Goal: Task Accomplishment & Management: Use online tool/utility

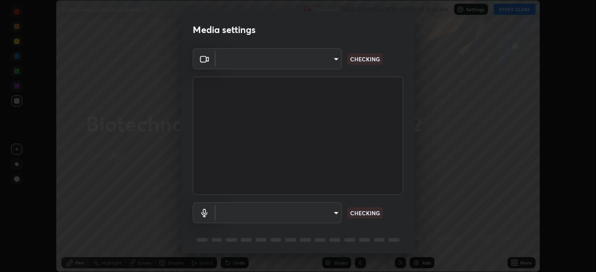
scroll to position [272, 596]
type input "91e77ac2d5f895b7de034188ea114b57184921d1251f25b945ead3daf74f7606"
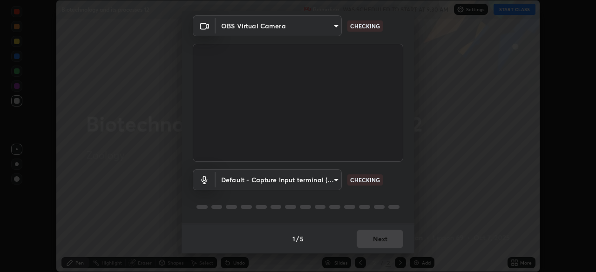
click at [266, 184] on body "Erase all Biotechnology and its processes 12 Recording WAS SCHEDULED TO START A…" at bounding box center [298, 136] width 596 height 272
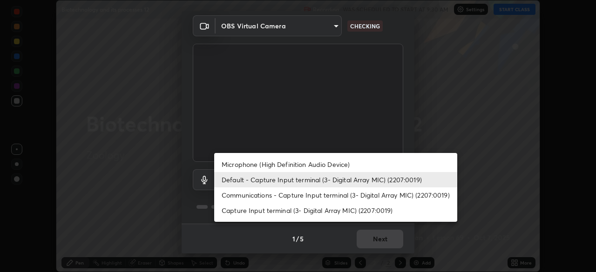
click at [244, 163] on li "Microphone (High Definition Audio Device)" at bounding box center [335, 164] width 243 height 15
type input "3dc2b739b9a9872d95faf776d80a23cbecc9636a74f078af5d0065b4f7b8c1a5"
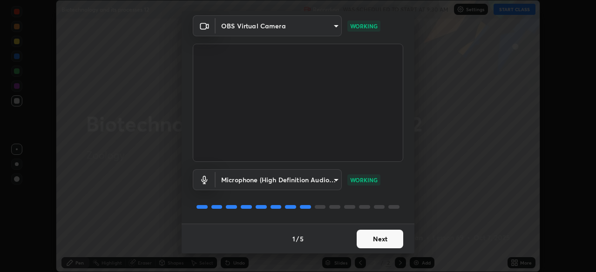
click at [376, 241] on button "Next" at bounding box center [380, 239] width 47 height 19
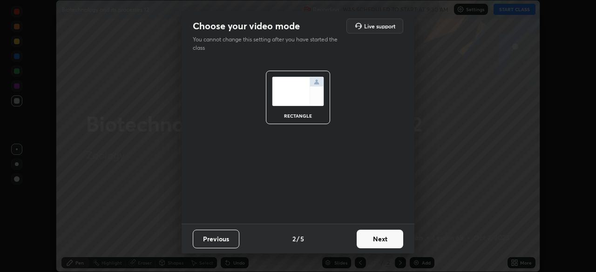
scroll to position [0, 0]
click at [391, 239] on button "Next" at bounding box center [380, 239] width 47 height 19
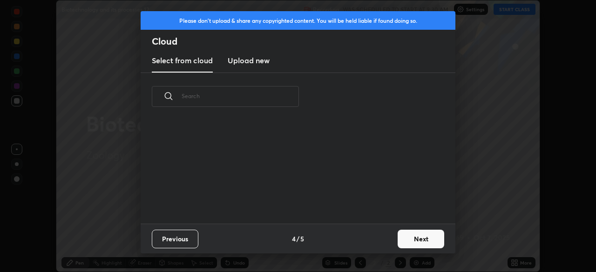
click at [412, 243] on button "Next" at bounding box center [421, 239] width 47 height 19
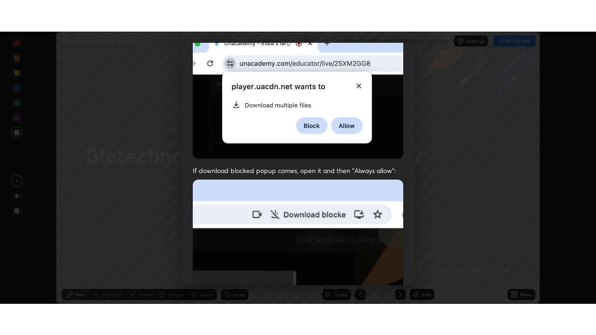
scroll to position [223, 0]
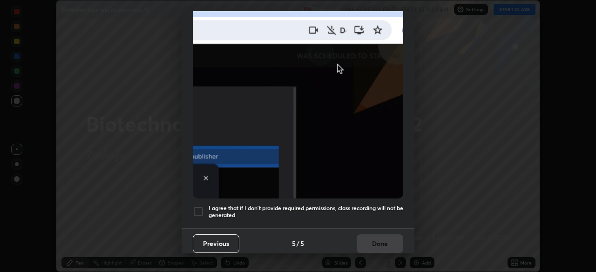
click at [196, 209] on div at bounding box center [198, 211] width 11 height 11
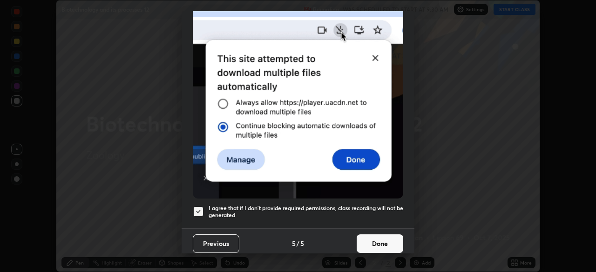
click at [380, 239] on button "Done" at bounding box center [380, 244] width 47 height 19
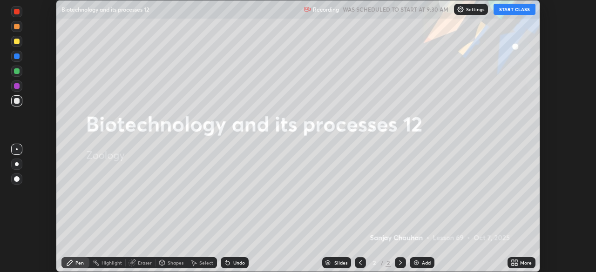
click at [509, 4] on button "START CLASS" at bounding box center [515, 9] width 42 height 11
click at [516, 7] on button "START CLASS" at bounding box center [515, 9] width 42 height 11
click at [521, 266] on div "More" at bounding box center [522, 263] width 28 height 11
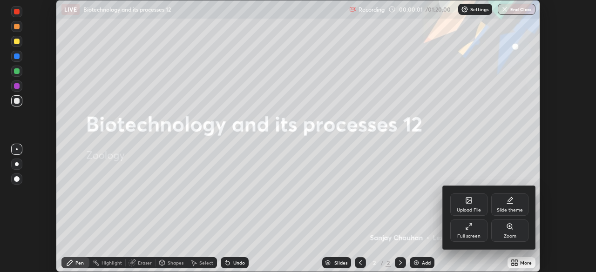
click at [477, 230] on div "Full screen" at bounding box center [468, 231] width 37 height 22
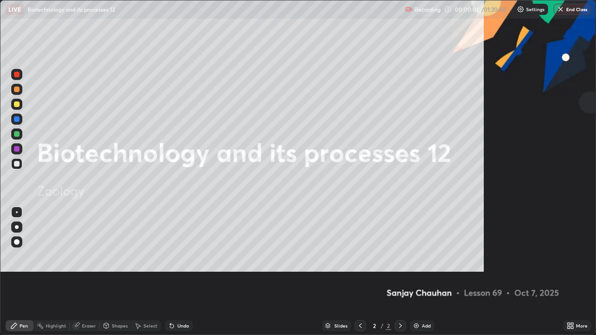
scroll to position [335, 596]
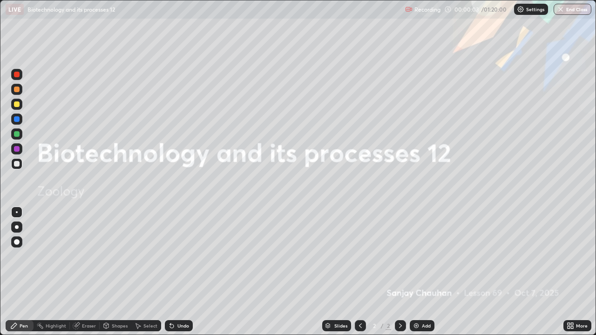
click at [572, 272] on icon at bounding box center [572, 327] width 2 height 2
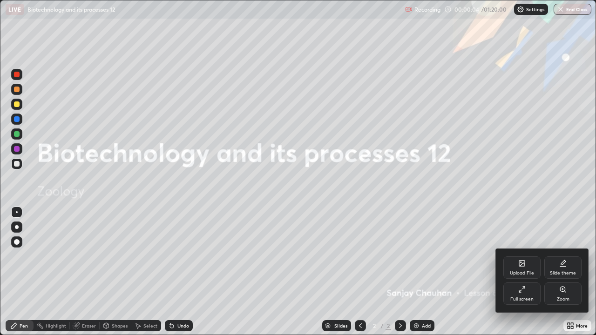
click at [535, 272] on div "Upload File" at bounding box center [521, 268] width 37 height 22
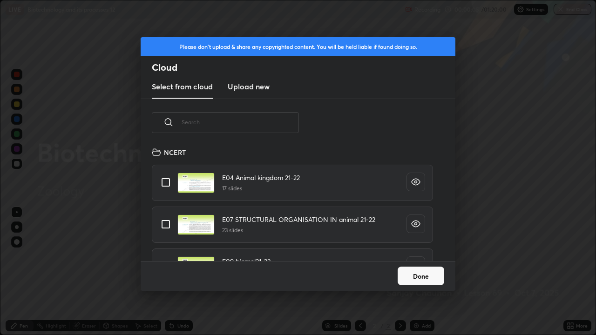
scroll to position [115, 299]
click at [486, 272] on div "Please don't upload & share any copyrighted content. You will be held liable if…" at bounding box center [298, 167] width 596 height 335
click at [251, 121] on input "text" at bounding box center [240, 122] width 117 height 40
click at [250, 119] on input "text" at bounding box center [240, 122] width 117 height 40
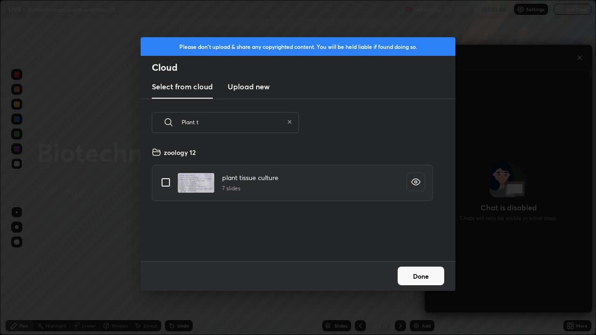
type input "Plant t"
click at [169, 182] on input "grid" at bounding box center [166, 183] width 20 height 20
checkbox input "true"
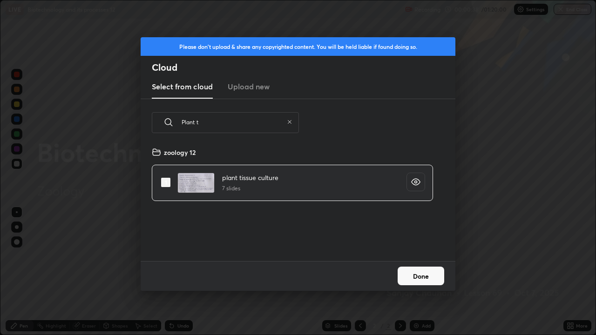
click at [415, 272] on button "Done" at bounding box center [421, 276] width 47 height 19
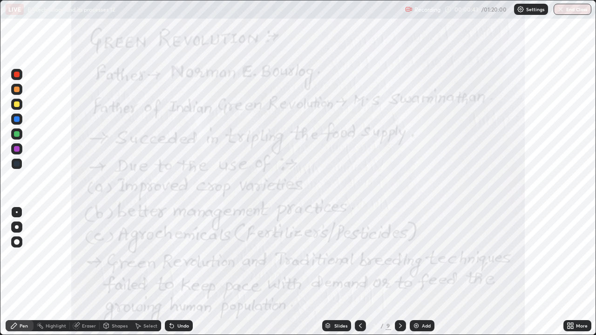
click at [572, 272] on icon at bounding box center [572, 324] width 2 height 2
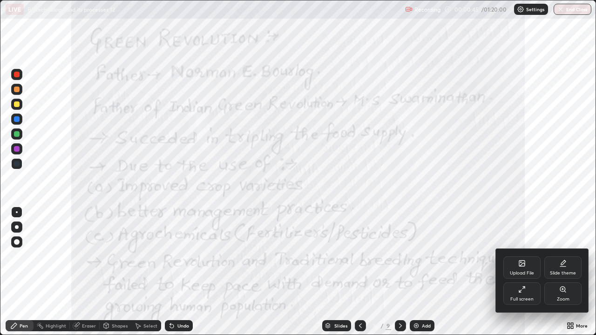
click at [523, 269] on div "Upload File" at bounding box center [521, 268] width 37 height 22
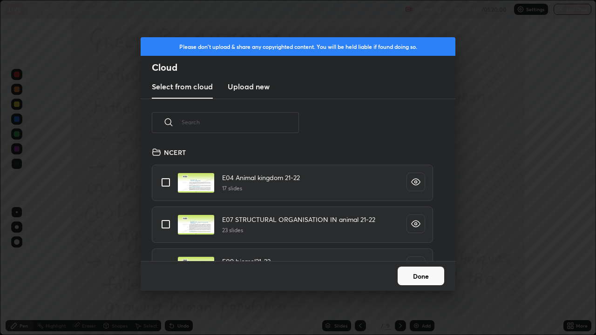
click at [244, 124] on input "text" at bounding box center [240, 122] width 117 height 40
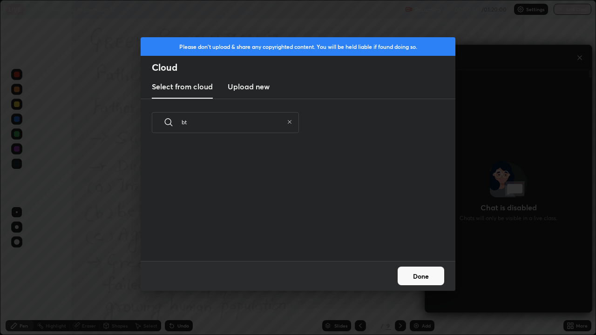
scroll to position [3, 5]
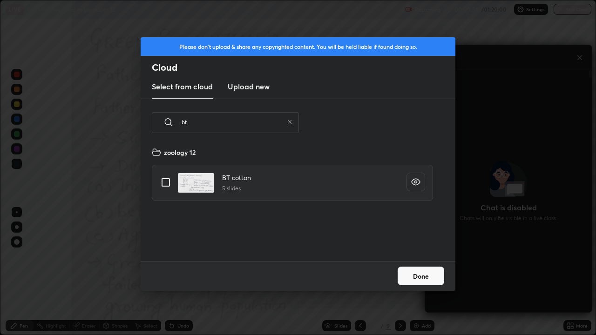
type input "bt"
click at [168, 184] on input "grid" at bounding box center [166, 183] width 20 height 20
checkbox input "true"
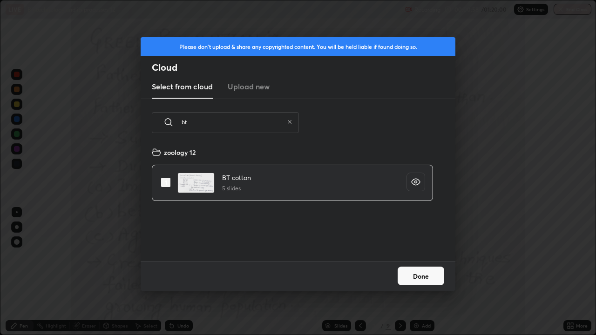
click at [418, 272] on button "Done" at bounding box center [421, 276] width 47 height 19
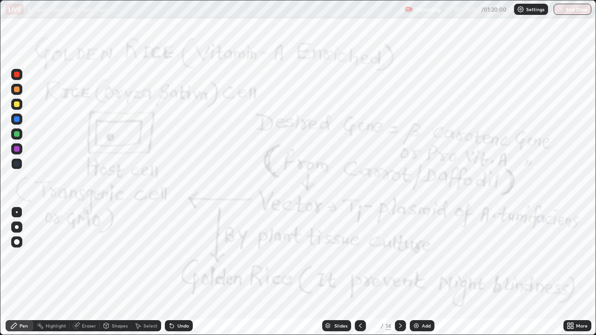
click at [338, 272] on div "Slides" at bounding box center [340, 326] width 13 height 5
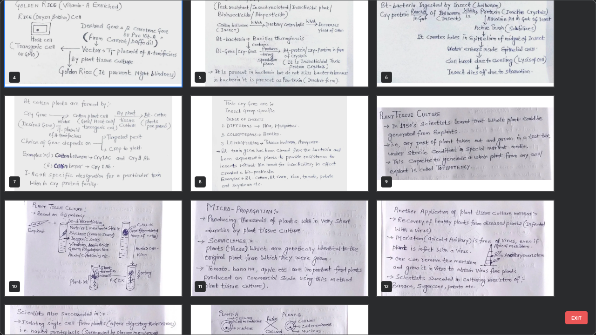
scroll to position [114, 0]
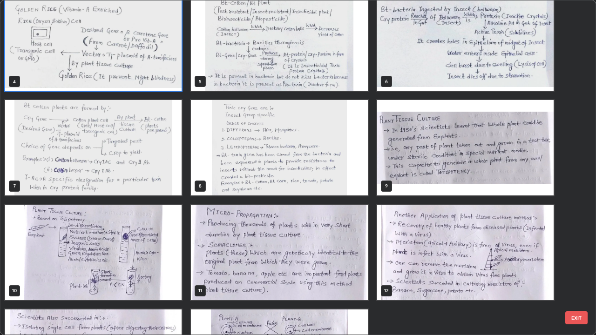
click at [430, 143] on img "grid" at bounding box center [465, 147] width 177 height 95
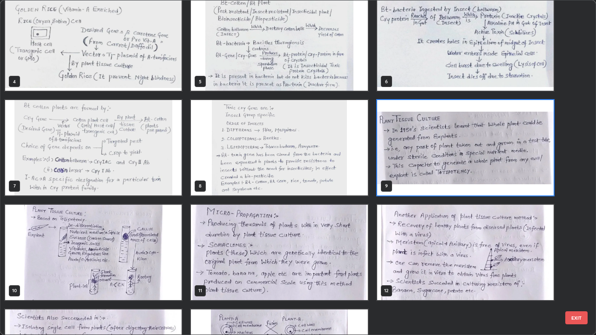
click at [429, 145] on img "grid" at bounding box center [465, 147] width 177 height 95
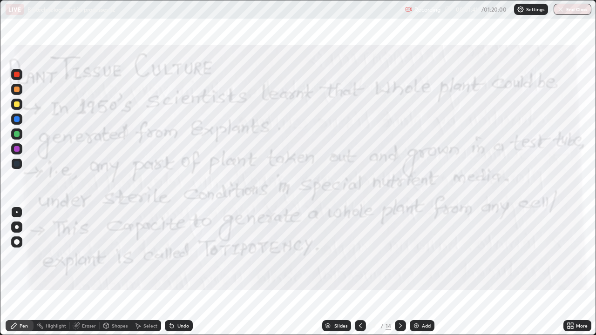
click at [358, 272] on icon at bounding box center [360, 325] width 7 height 7
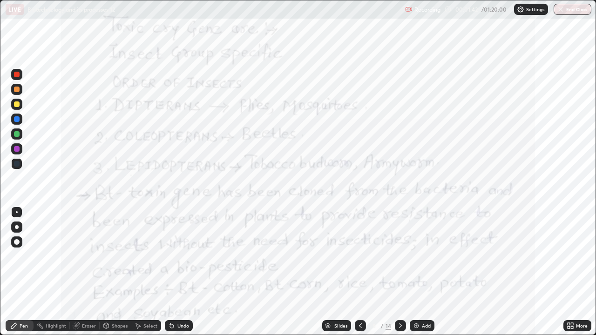
click at [400, 272] on icon at bounding box center [400, 325] width 7 height 7
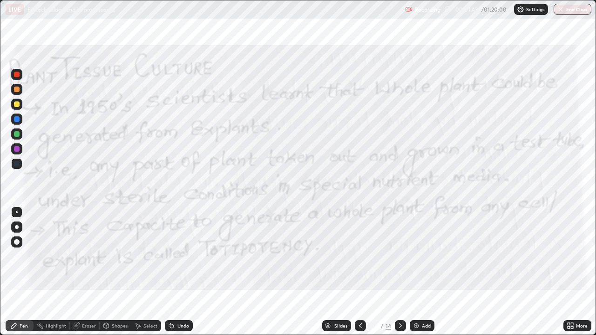
click at [400, 272] on icon at bounding box center [400, 325] width 7 height 7
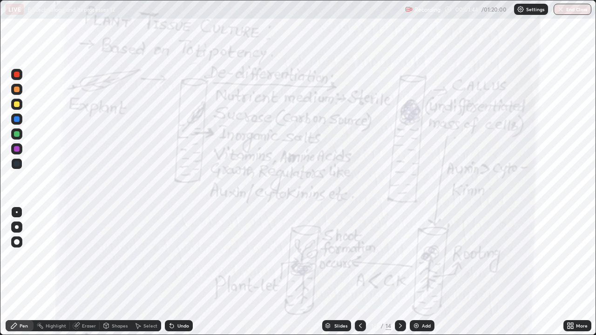
click at [399, 272] on icon at bounding box center [400, 325] width 7 height 7
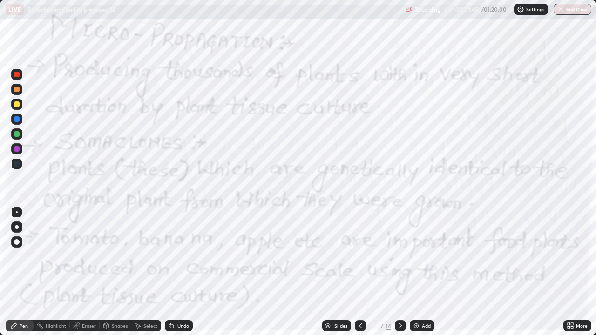
click at [399, 272] on icon at bounding box center [400, 325] width 7 height 7
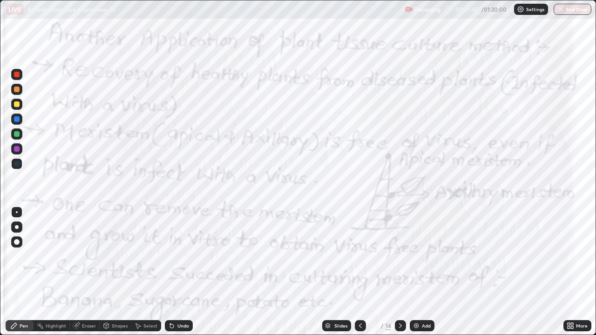
click at [401, 272] on icon at bounding box center [400, 325] width 7 height 7
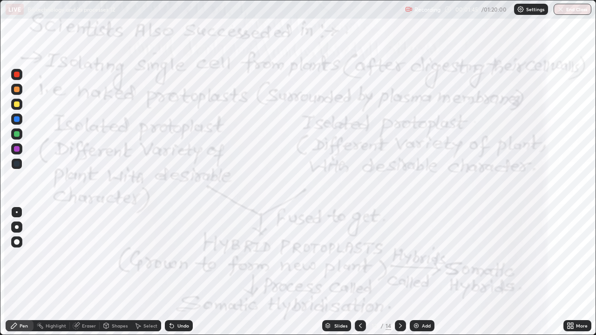
click at [401, 272] on icon at bounding box center [400, 325] width 7 height 7
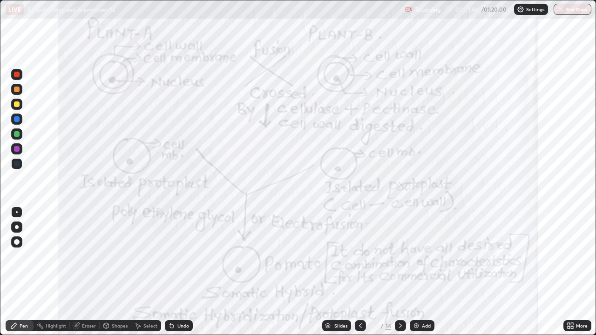
click at [400, 272] on icon at bounding box center [400, 325] width 7 height 7
click at [355, 272] on div at bounding box center [360, 325] width 11 height 11
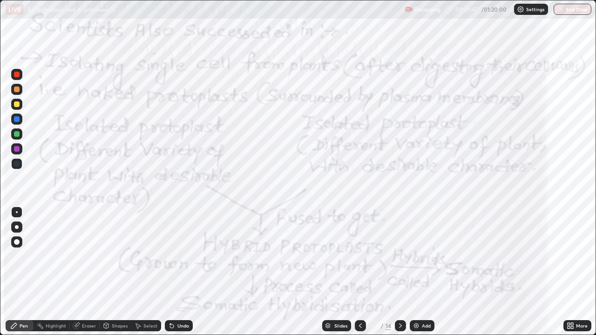
click at [360, 272] on icon at bounding box center [360, 325] width 7 height 7
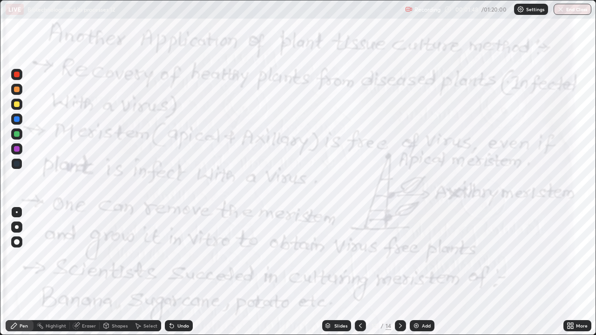
click at [360, 272] on icon at bounding box center [360, 325] width 7 height 7
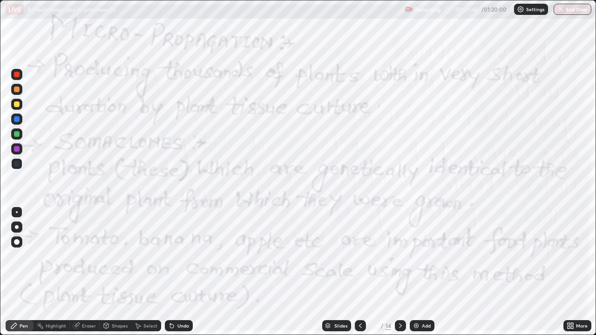
click at [365, 272] on div at bounding box center [360, 325] width 11 height 11
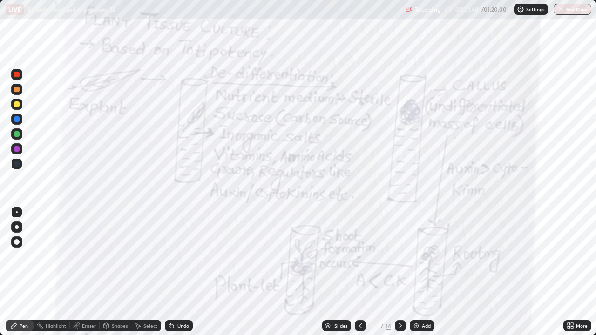
click at [365, 272] on div at bounding box center [360, 325] width 11 height 11
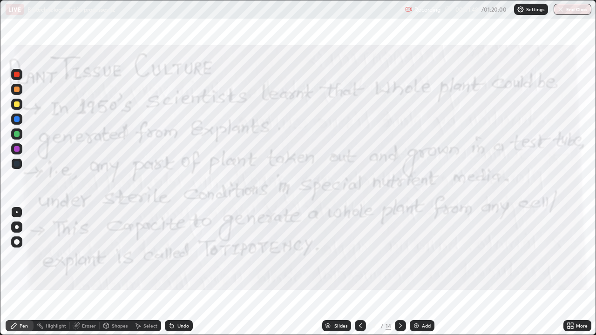
click at [363, 272] on div at bounding box center [360, 325] width 11 height 11
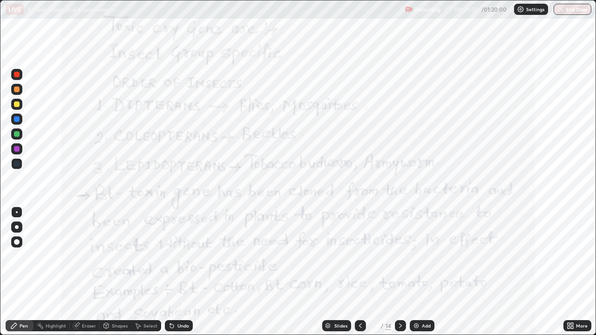
click at [359, 272] on icon at bounding box center [360, 325] width 7 height 7
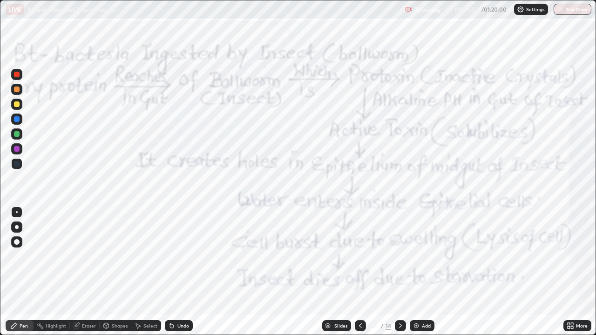
click at [359, 272] on icon at bounding box center [360, 325] width 7 height 7
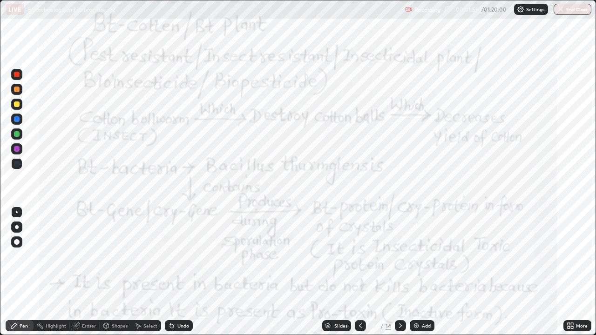
click at [359, 272] on icon at bounding box center [360, 325] width 7 height 7
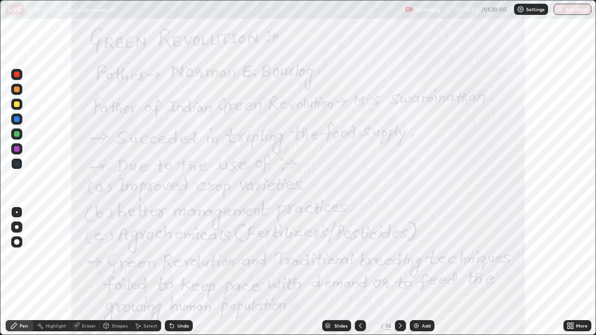
click at [359, 272] on icon at bounding box center [360, 325] width 7 height 7
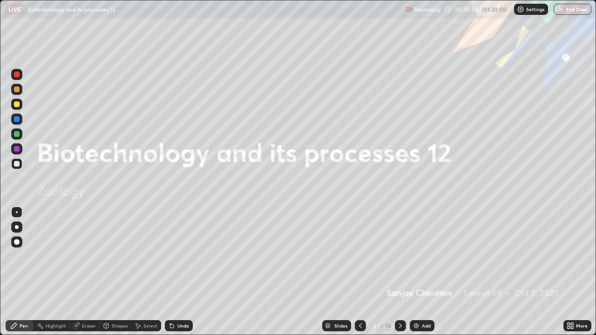
click at [399, 272] on icon at bounding box center [400, 326] width 3 height 5
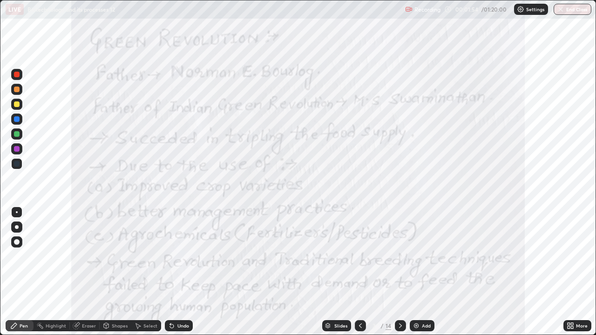
click at [401, 272] on icon at bounding box center [400, 325] width 7 height 7
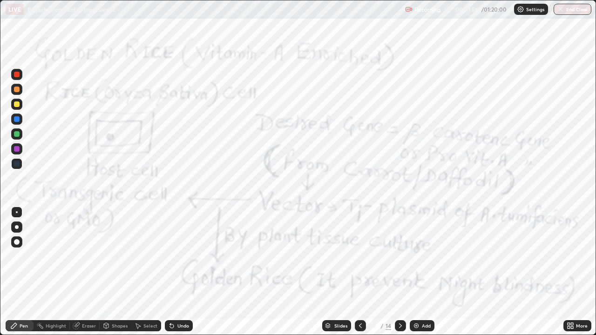
click at [360, 272] on icon at bounding box center [360, 325] width 7 height 7
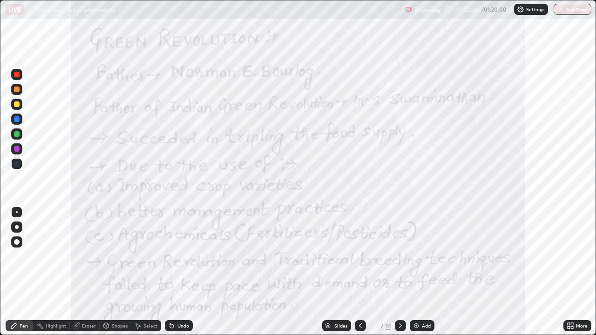
click at [344, 272] on div "Slides" at bounding box center [340, 326] width 13 height 5
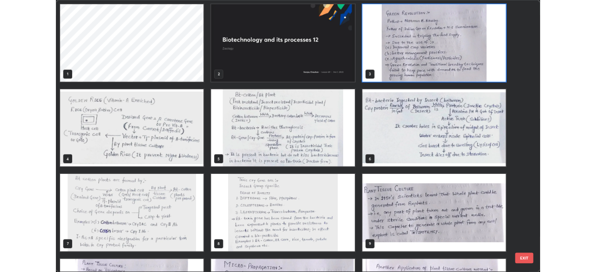
scroll to position [332, 591]
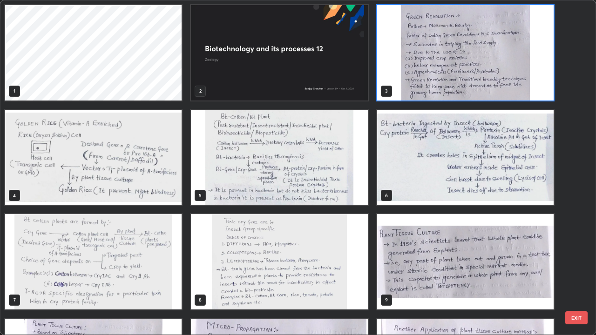
click at [575, 272] on button "EXIT" at bounding box center [576, 318] width 22 height 13
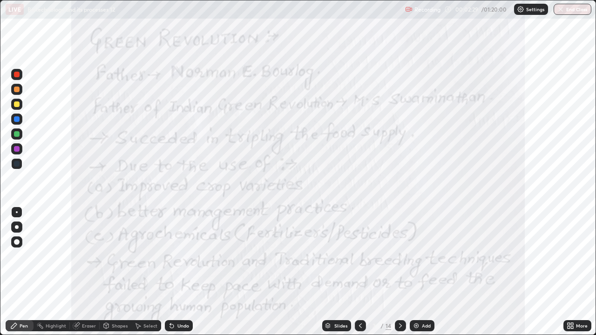
click at [570, 272] on icon at bounding box center [569, 324] width 2 height 2
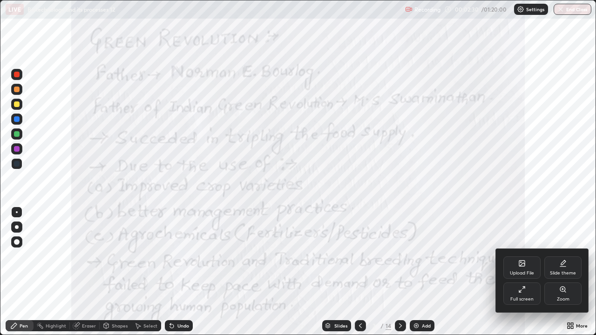
click at [524, 272] on div "Full screen" at bounding box center [521, 299] width 23 height 5
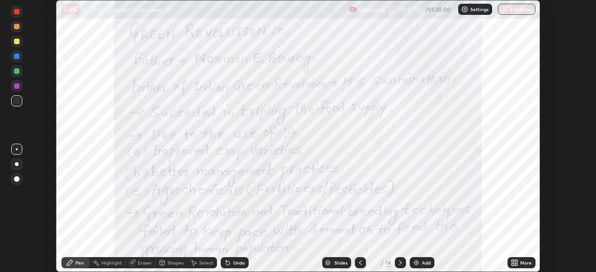
scroll to position [46298, 45974]
click at [523, 262] on div "More" at bounding box center [526, 263] width 12 height 5
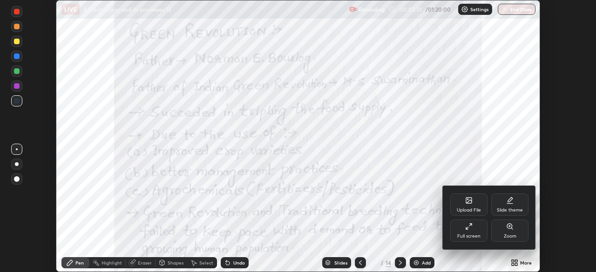
click at [471, 208] on div "Upload File" at bounding box center [469, 210] width 24 height 5
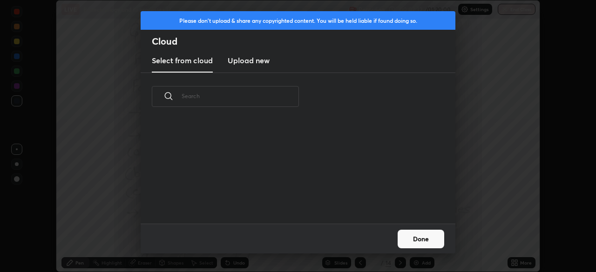
click at [253, 94] on input "text" at bounding box center [240, 96] width 117 height 40
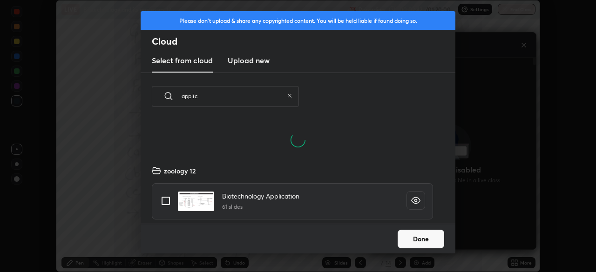
scroll to position [103, 299]
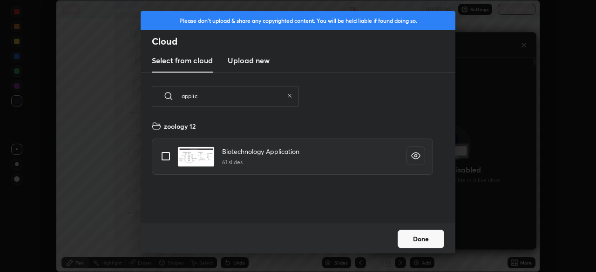
click at [211, 98] on input "applic" at bounding box center [233, 96] width 102 height 40
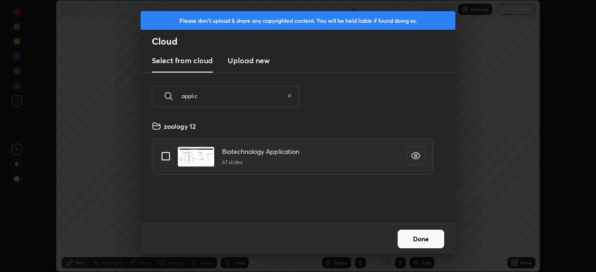
type input "applic"
click at [165, 156] on input "grid" at bounding box center [166, 157] width 20 height 20
checkbox input "true"
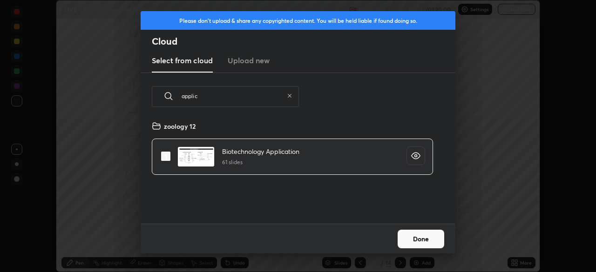
click at [423, 243] on button "Done" at bounding box center [421, 239] width 47 height 19
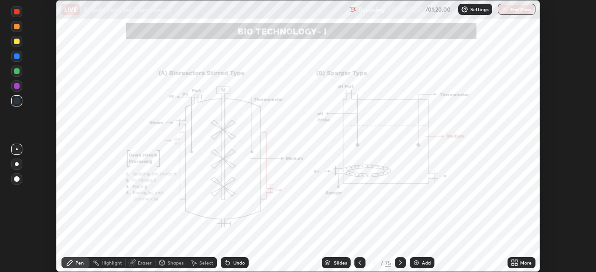
click at [399, 265] on icon at bounding box center [400, 263] width 3 height 5
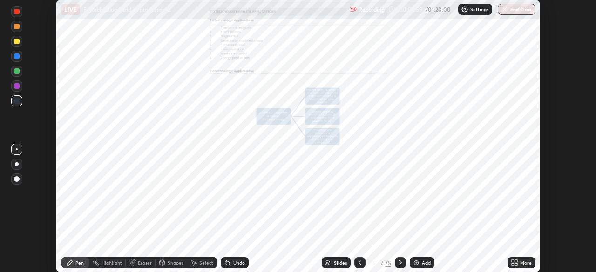
click at [341, 263] on div "Slides" at bounding box center [340, 263] width 13 height 5
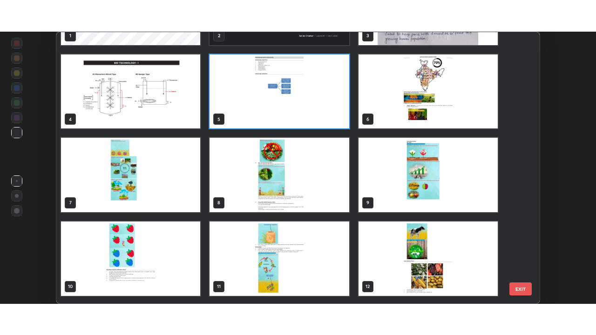
scroll to position [67, 0]
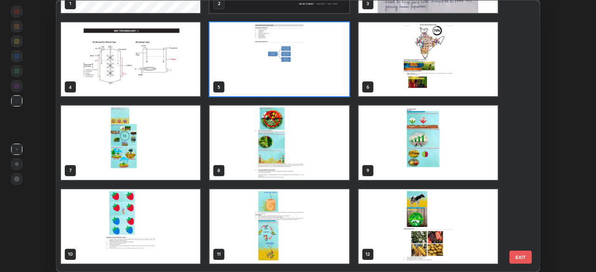
click at [278, 155] on img "grid" at bounding box center [279, 143] width 139 height 75
click at [278, 160] on img "grid" at bounding box center [279, 143] width 139 height 75
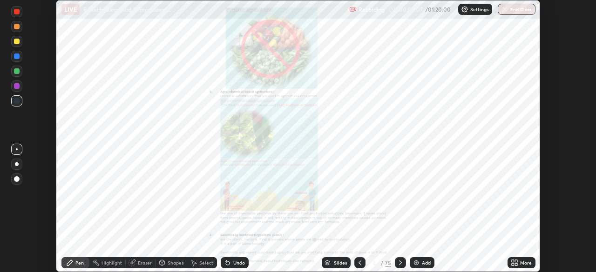
click at [522, 262] on div "More" at bounding box center [526, 263] width 12 height 5
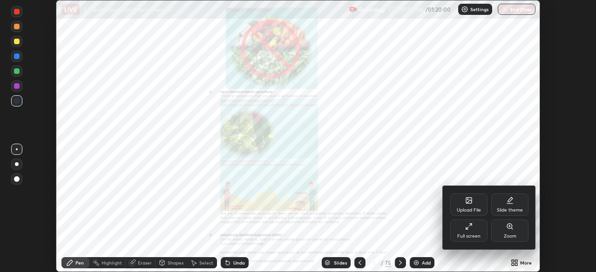
click at [469, 235] on div "Full screen" at bounding box center [468, 236] width 23 height 5
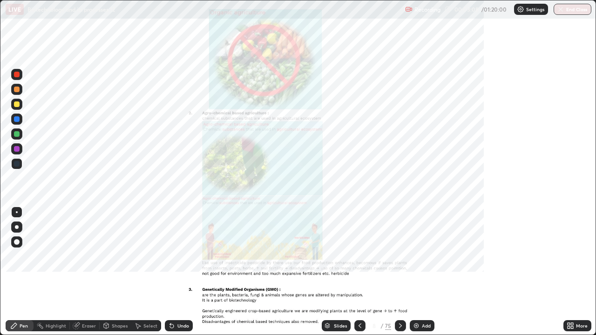
scroll to position [335, 596]
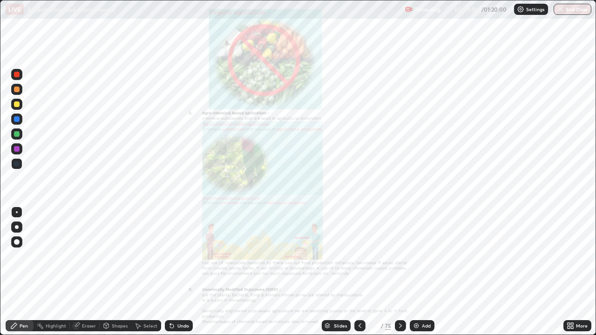
click at [575, 272] on div "More" at bounding box center [577, 325] width 28 height 11
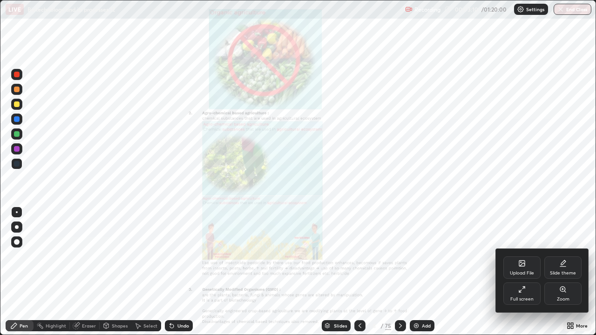
click at [558, 272] on div "Zoom" at bounding box center [563, 299] width 13 height 5
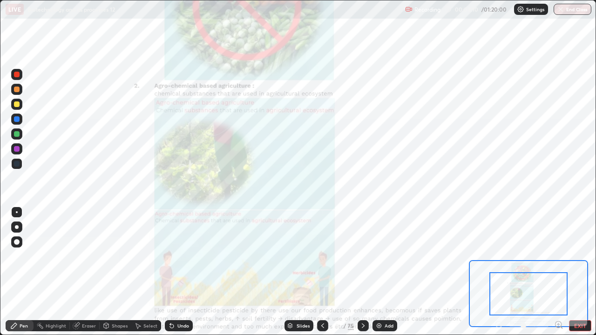
click at [558, 272] on icon at bounding box center [558, 325] width 2 height 0
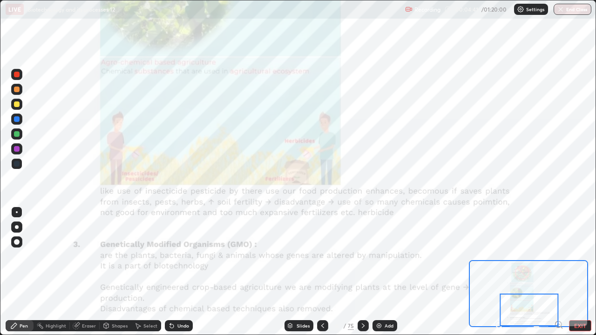
click at [528, 272] on div at bounding box center [529, 310] width 59 height 33
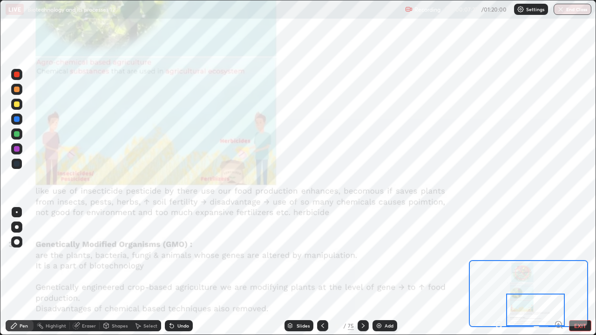
click at [300, 272] on div "Slides" at bounding box center [303, 326] width 13 height 5
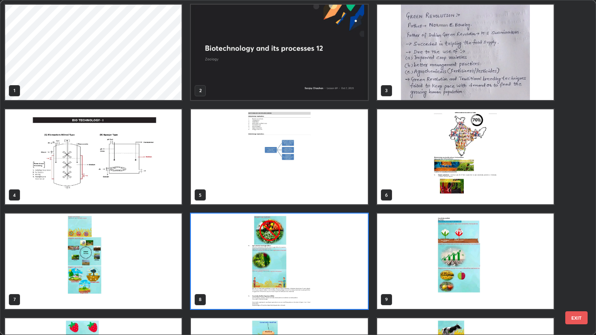
scroll to position [0, 0]
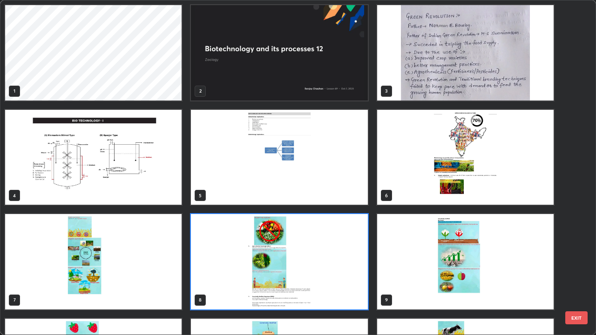
click at [415, 72] on img "grid" at bounding box center [465, 52] width 177 height 95
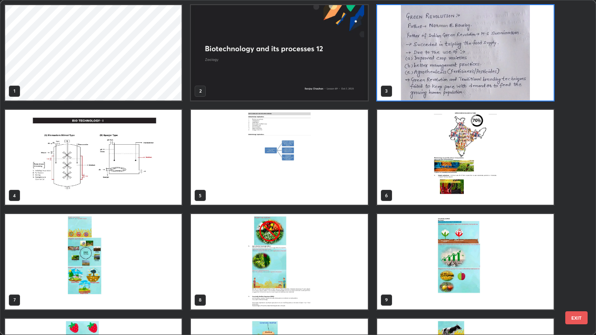
click at [413, 71] on img "grid" at bounding box center [465, 52] width 177 height 95
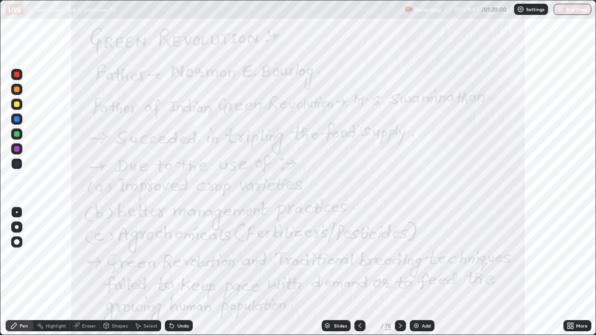
click at [340, 272] on div "Slides" at bounding box center [340, 326] width 13 height 5
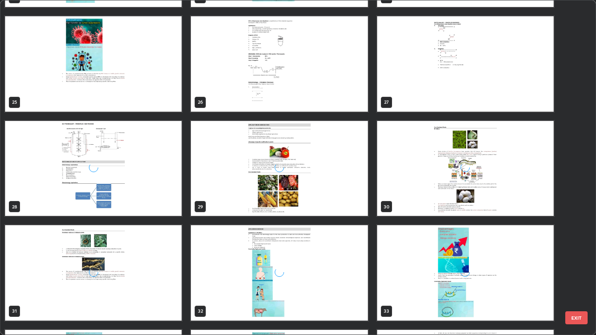
scroll to position [883, 0]
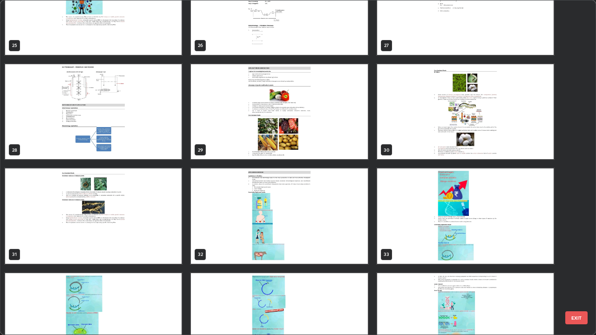
click at [206, 232] on img "grid" at bounding box center [279, 216] width 177 height 95
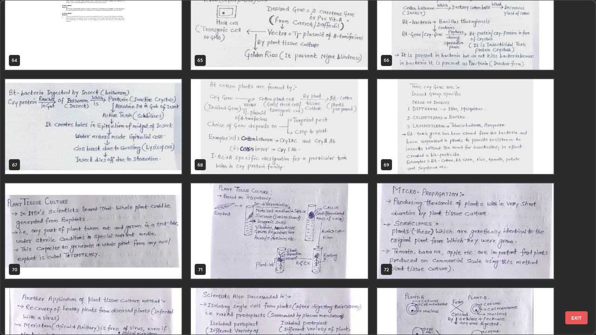
scroll to position [2225, 0]
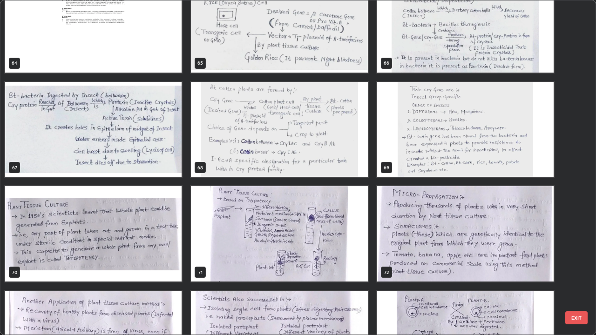
click at [140, 227] on img "grid" at bounding box center [93, 233] width 177 height 95
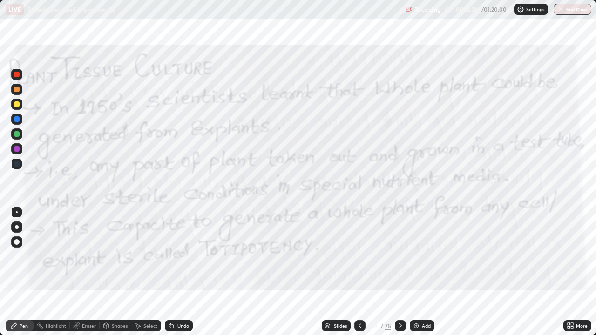
click at [399, 272] on icon at bounding box center [400, 325] width 7 height 7
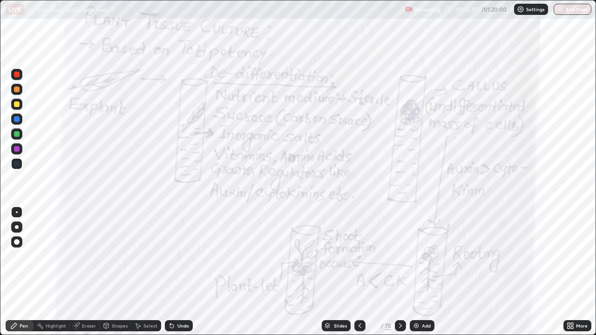
click at [400, 272] on icon at bounding box center [400, 325] width 7 height 7
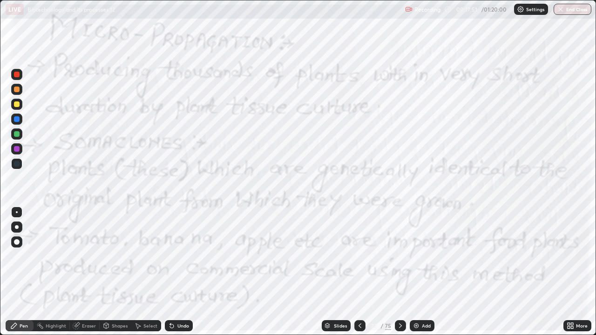
click at [399, 272] on icon at bounding box center [400, 326] width 3 height 5
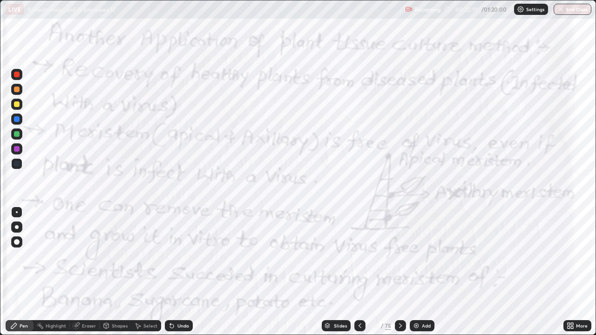
click at [399, 272] on icon at bounding box center [400, 325] width 7 height 7
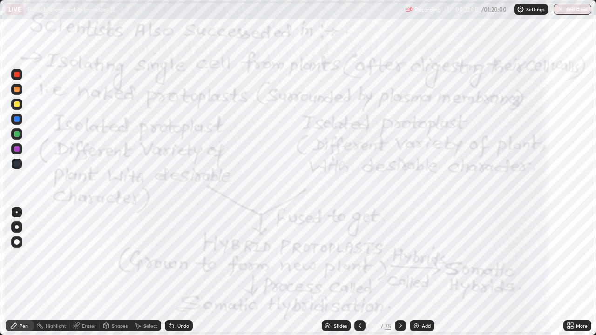
click at [399, 272] on icon at bounding box center [400, 325] width 7 height 7
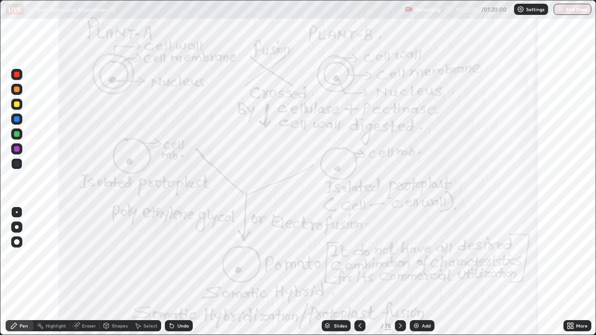
click at [17, 75] on div at bounding box center [17, 75] width 6 height 6
click at [398, 272] on icon at bounding box center [400, 325] width 7 height 7
click at [400, 272] on icon at bounding box center [400, 325] width 7 height 7
click at [334, 272] on div "Slides" at bounding box center [340, 326] width 13 height 5
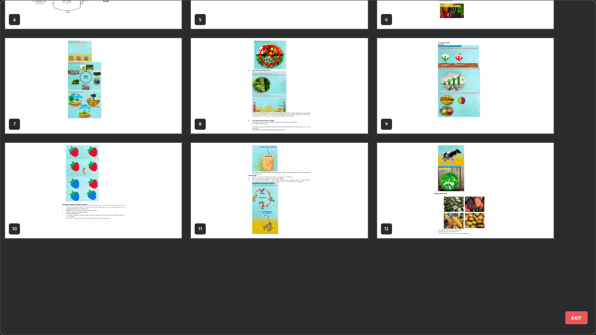
scroll to position [0, 0]
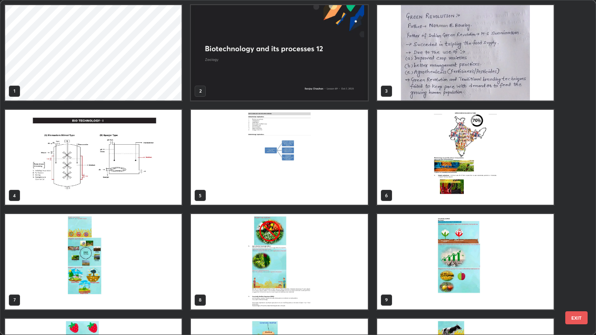
click at [424, 83] on img "grid" at bounding box center [465, 52] width 177 height 95
click at [432, 82] on img "grid" at bounding box center [465, 52] width 177 height 95
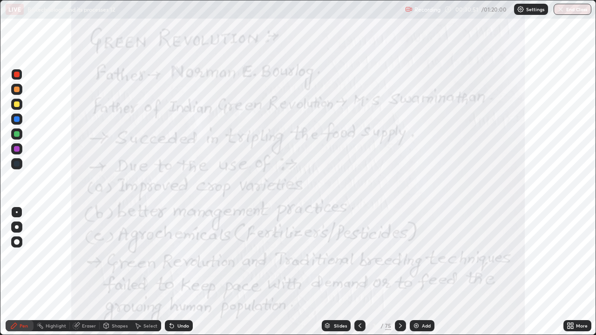
click at [338, 272] on div "Slides" at bounding box center [340, 326] width 13 height 5
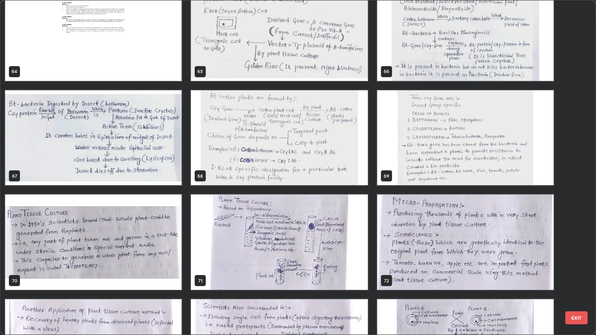
scroll to position [2270, 0]
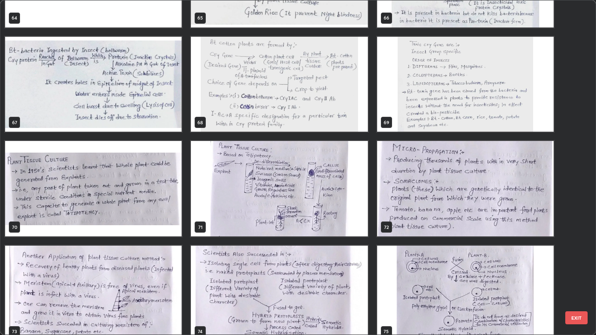
click at [128, 177] on img "grid" at bounding box center [93, 188] width 177 height 95
click at [127, 178] on img "grid" at bounding box center [93, 188] width 177 height 95
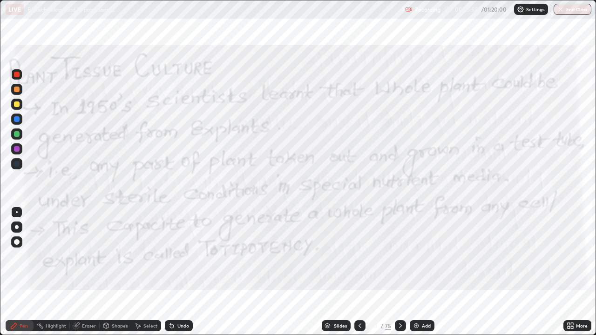
click at [398, 272] on div at bounding box center [400, 325] width 11 height 11
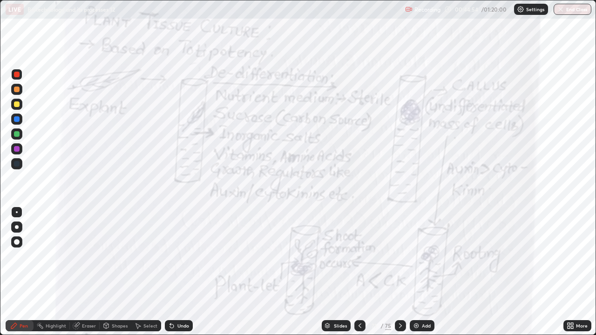
click at [401, 272] on icon at bounding box center [400, 325] width 7 height 7
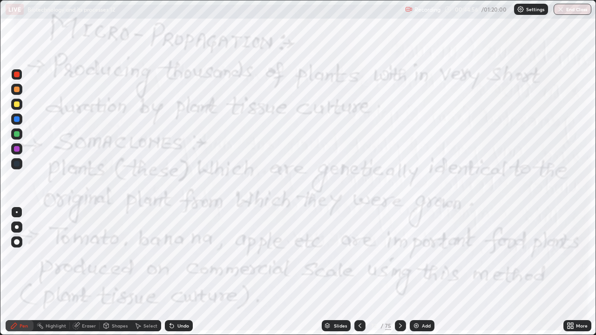
click at [360, 272] on icon at bounding box center [359, 325] width 7 height 7
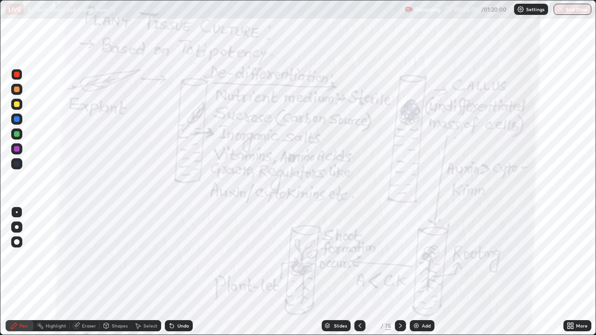
click at [401, 272] on icon at bounding box center [400, 325] width 7 height 7
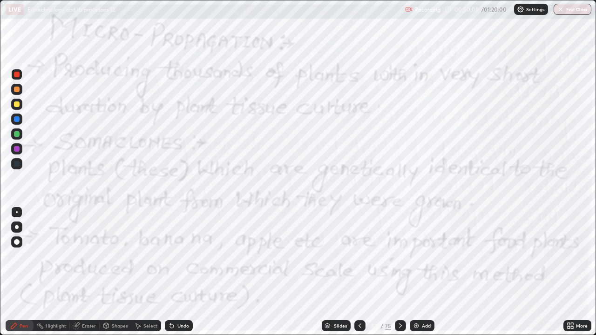
click at [400, 272] on icon at bounding box center [400, 325] width 7 height 7
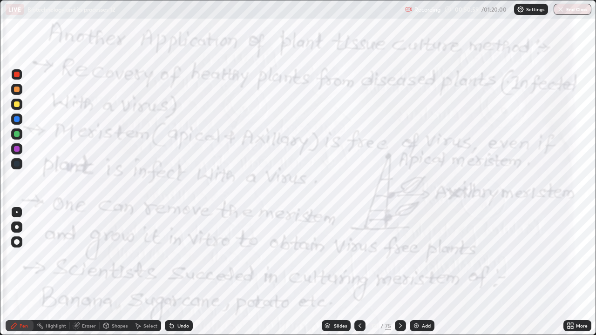
click at [16, 147] on div at bounding box center [17, 149] width 6 height 6
click at [17, 148] on div at bounding box center [17, 149] width 6 height 6
click at [401, 272] on icon at bounding box center [400, 325] width 7 height 7
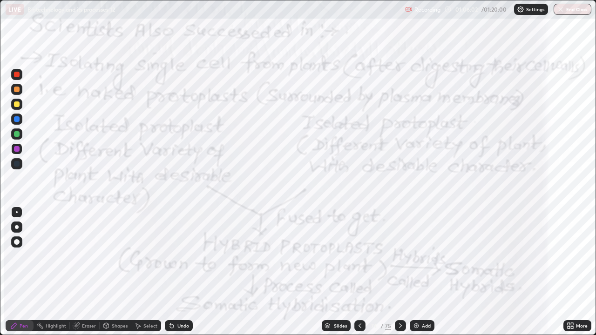
click at [399, 272] on icon at bounding box center [400, 326] width 3 height 5
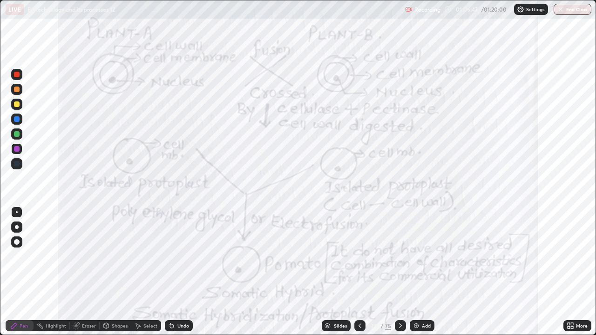
click at [398, 272] on icon at bounding box center [400, 325] width 7 height 7
click at [401, 272] on icon at bounding box center [400, 325] width 7 height 7
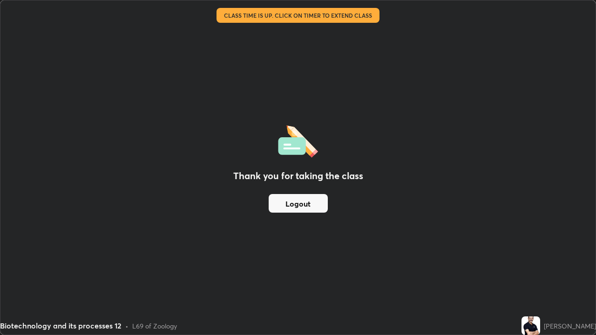
click at [302, 208] on button "Logout" at bounding box center [298, 203] width 59 height 19
click at [305, 209] on button "Logout" at bounding box center [298, 203] width 59 height 19
click at [267, 269] on div "Thank you for taking the class Logout" at bounding box center [297, 167] width 595 height 334
click at [294, 199] on button "Logout" at bounding box center [298, 203] width 59 height 19
